Goal: Obtain resource: Download file/media

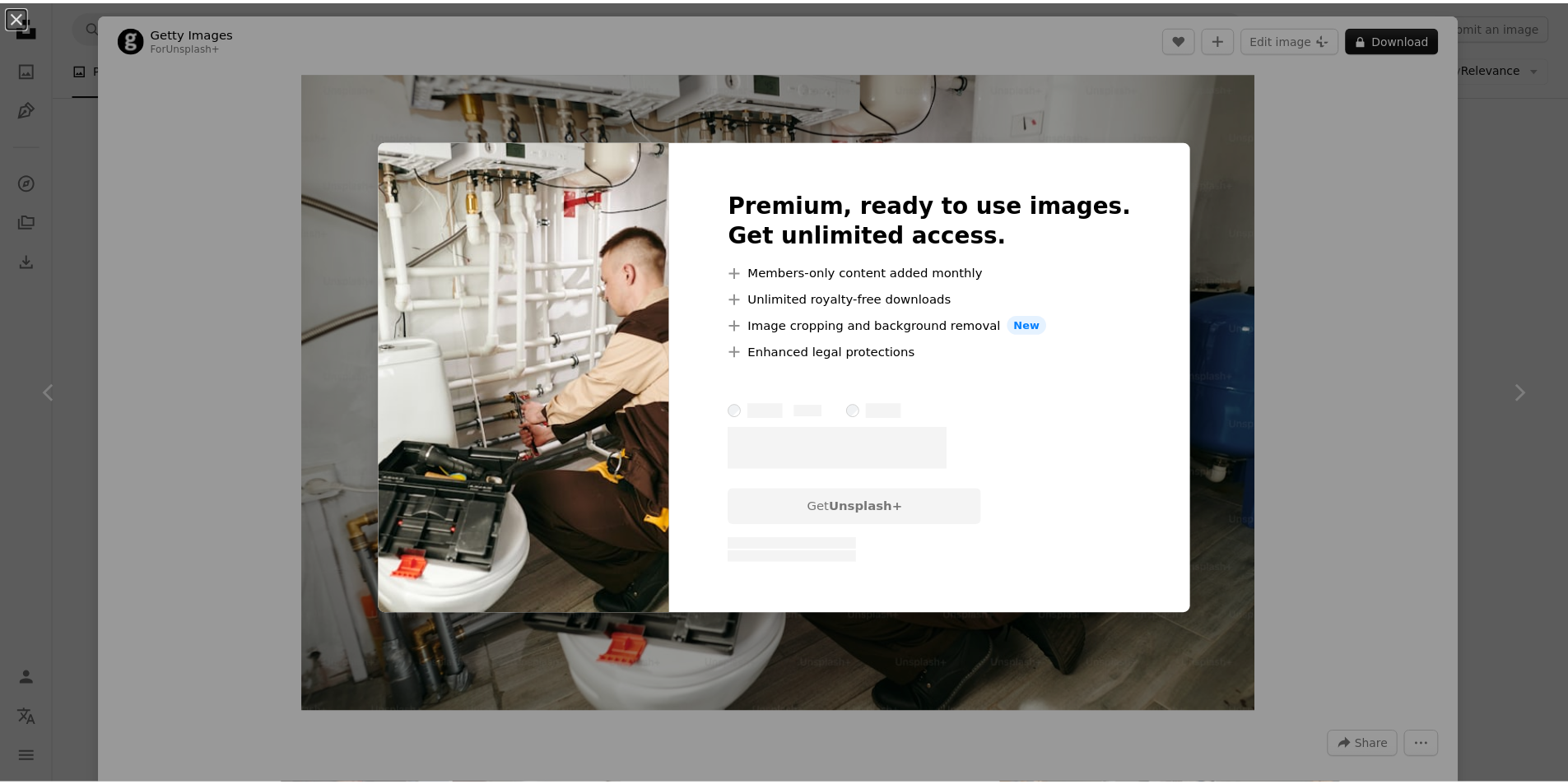
scroll to position [2961, 0]
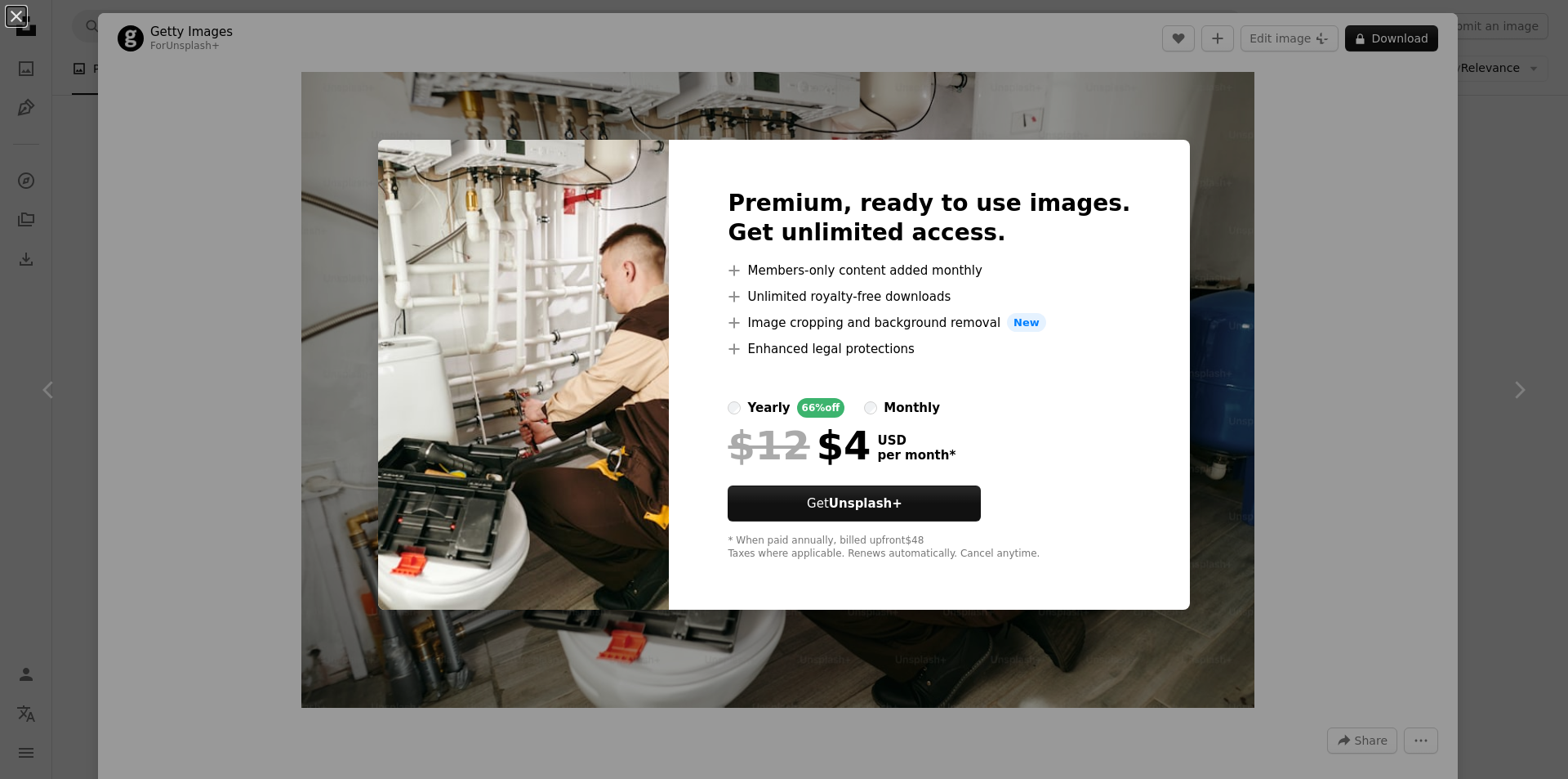
click at [1177, 276] on div "An X shape Premium, ready to use images. Get unlimited access. A plus sign Memb…" at bounding box center [784, 389] width 1568 height 779
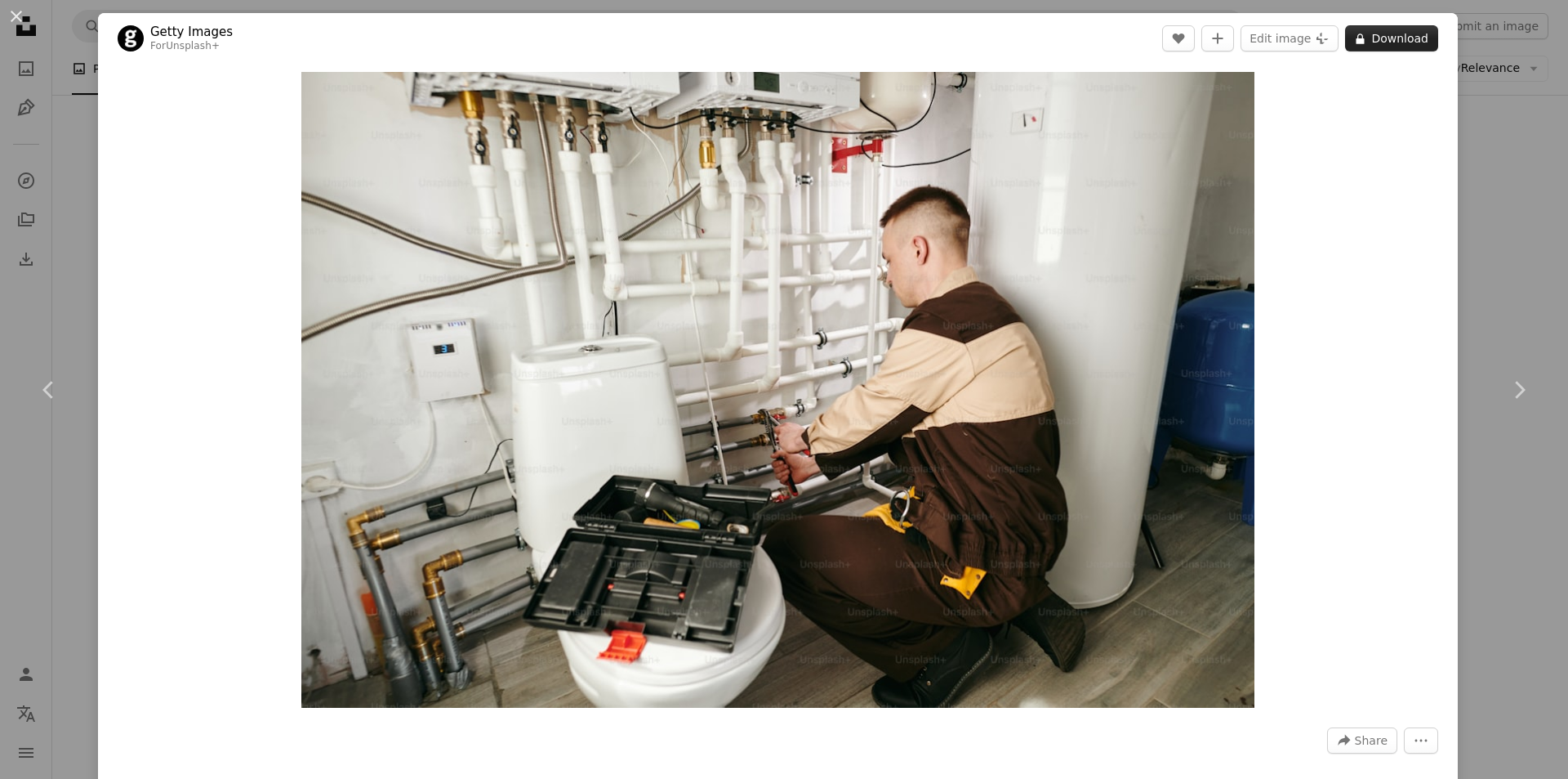
click at [1396, 51] on button "A lock Download" at bounding box center [1391, 38] width 93 height 26
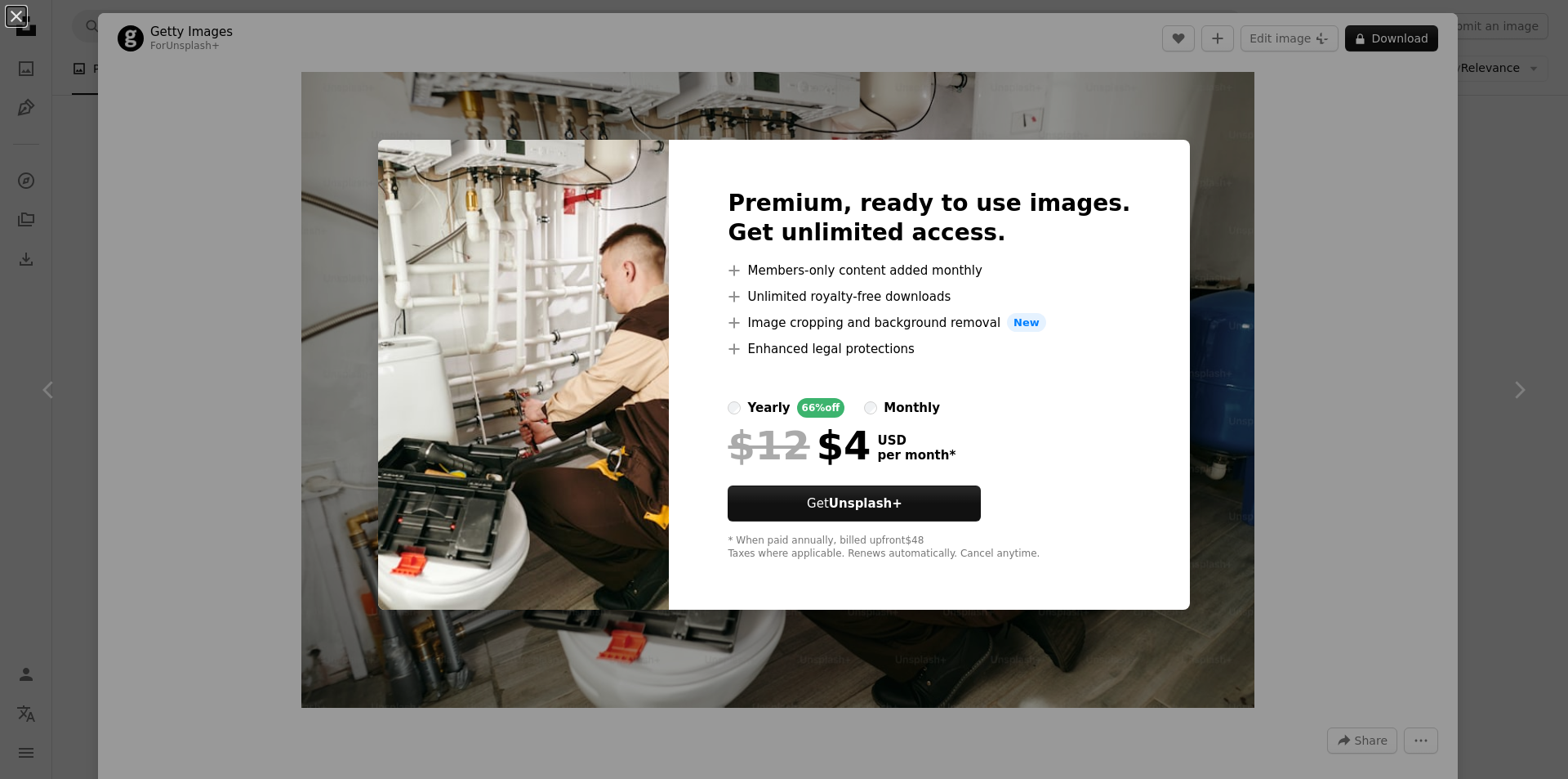
click at [1177, 216] on div "An X shape Premium, ready to use images. Get unlimited access. A plus sign Memb…" at bounding box center [784, 389] width 1568 height 779
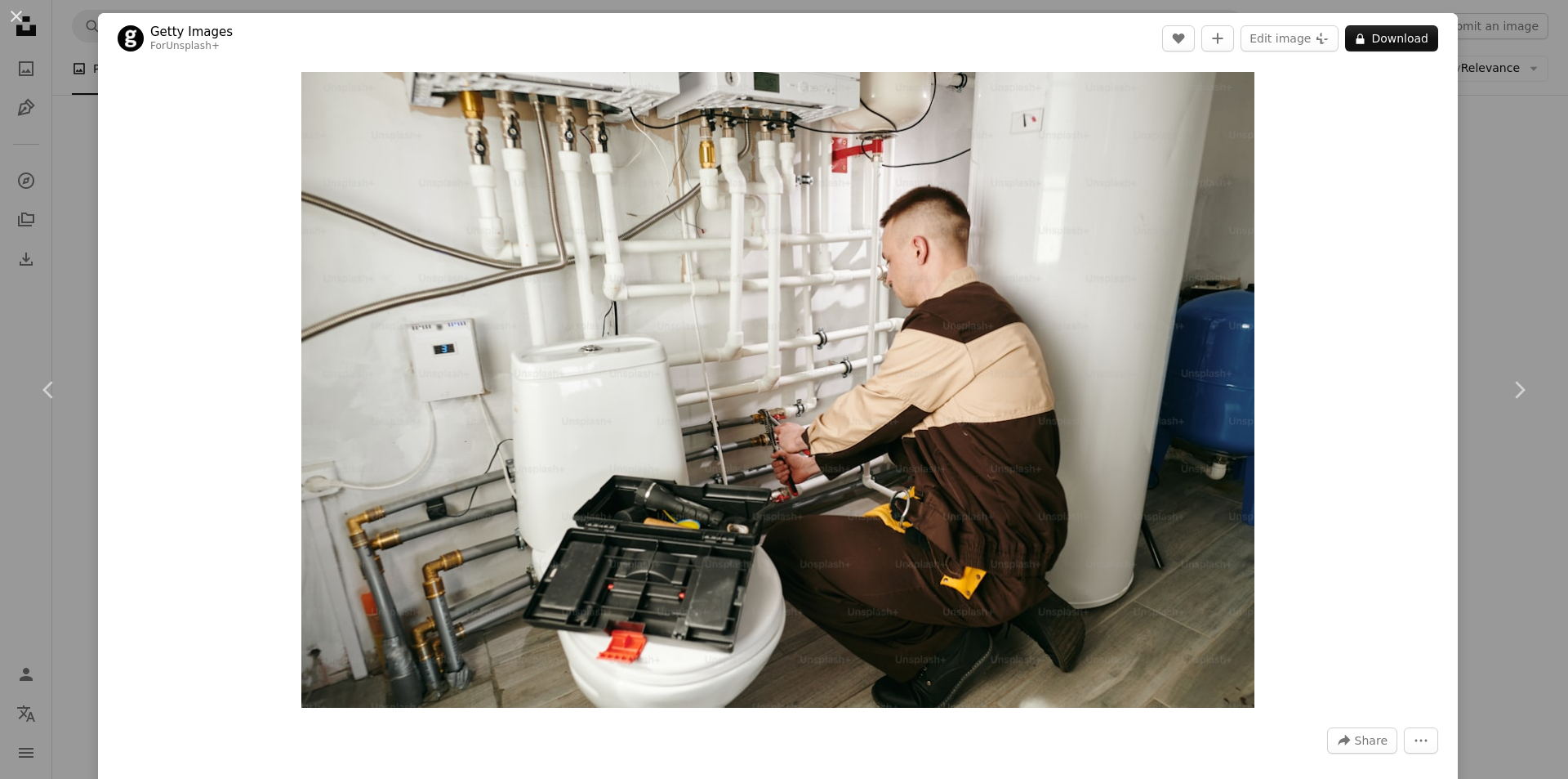
click at [1493, 578] on div "An X shape Chevron left Chevron right Getty Images For Unsplash+ A heart A plus…" at bounding box center [784, 389] width 1568 height 779
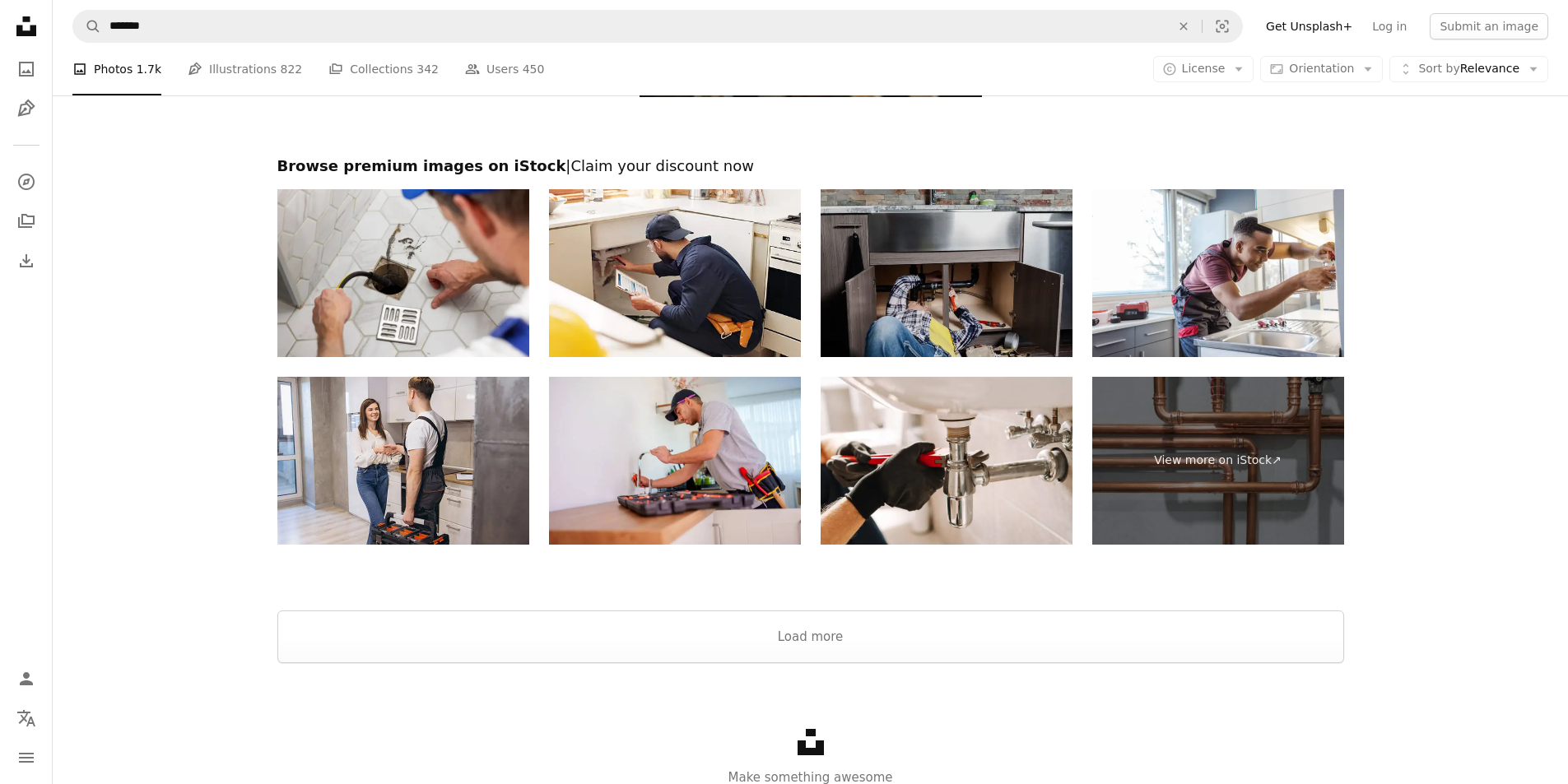
scroll to position [4852, 0]
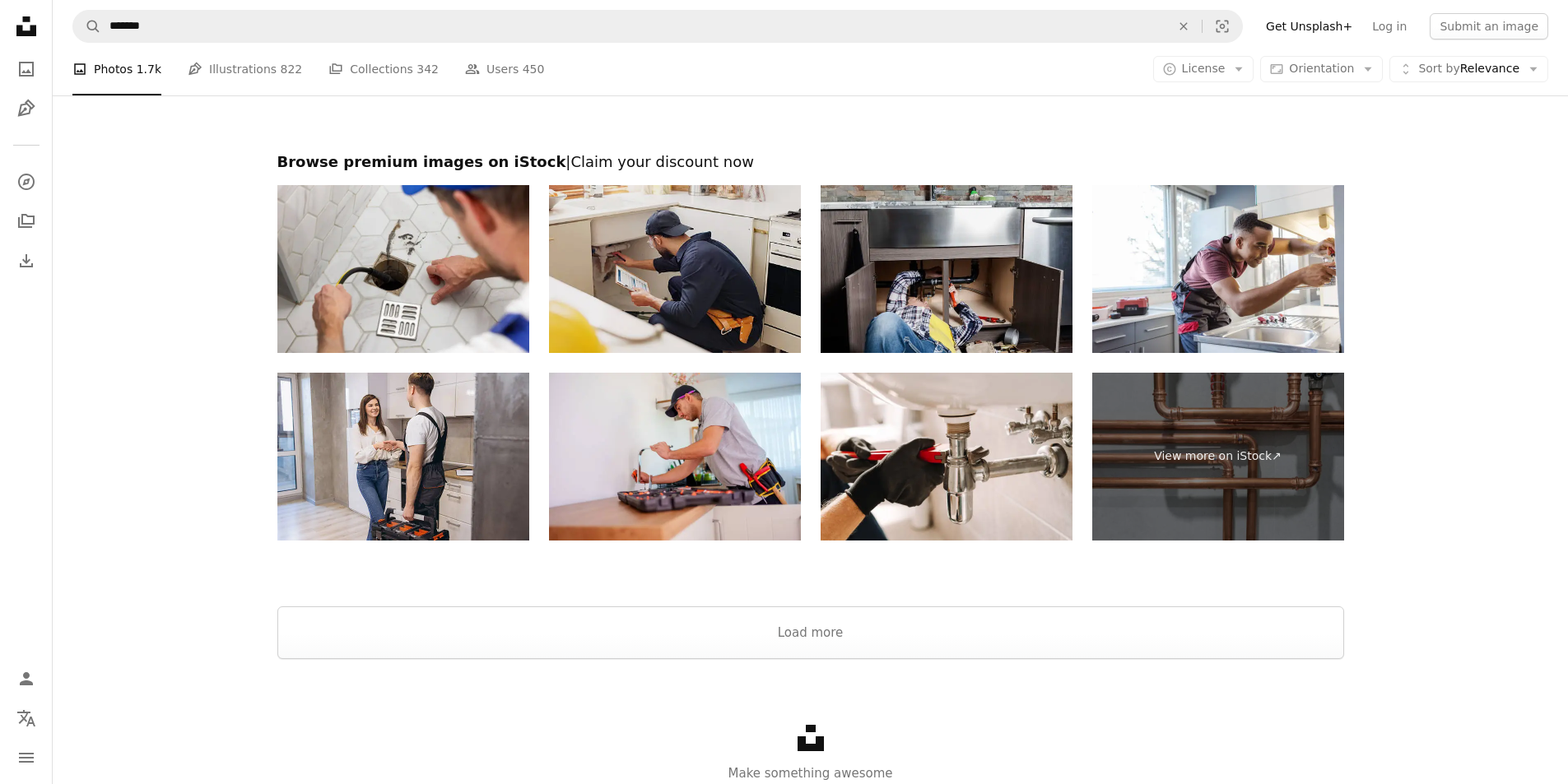
click at [690, 285] on img at bounding box center [674, 269] width 252 height 168
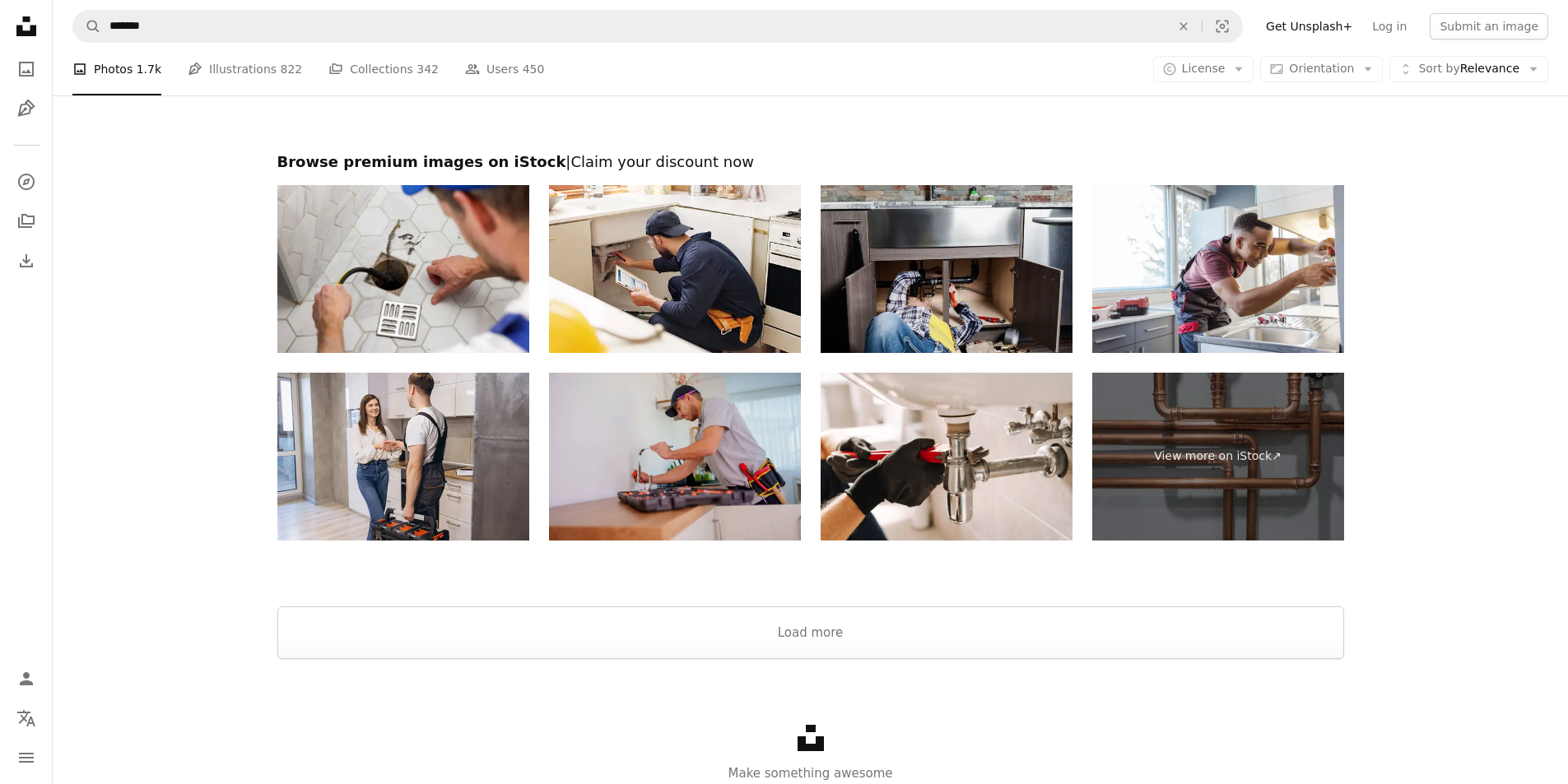
click at [690, 463] on img at bounding box center [674, 457] width 252 height 168
